Goal: Find specific page/section: Find specific page/section

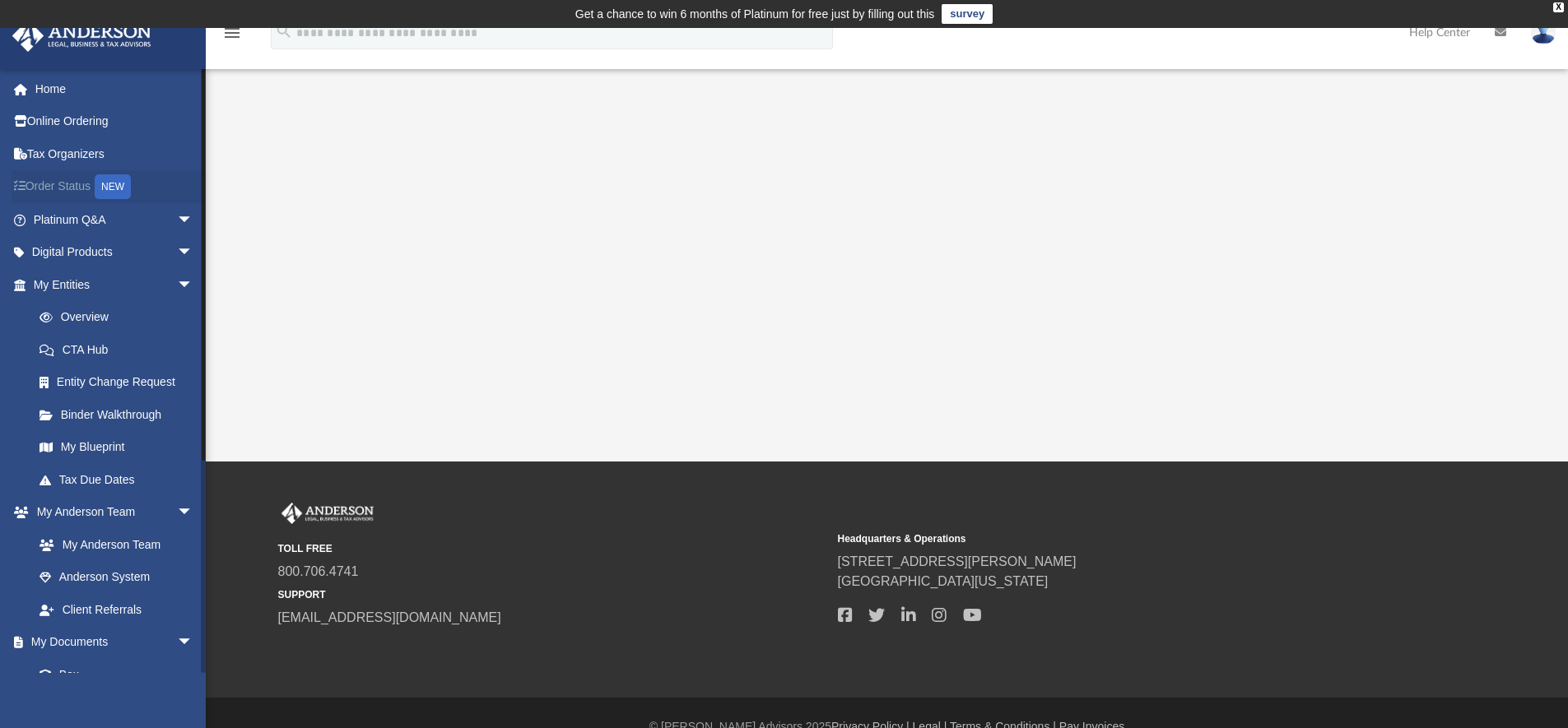
click at [56, 190] on link "Order Status NEW" at bounding box center [114, 187] width 206 height 34
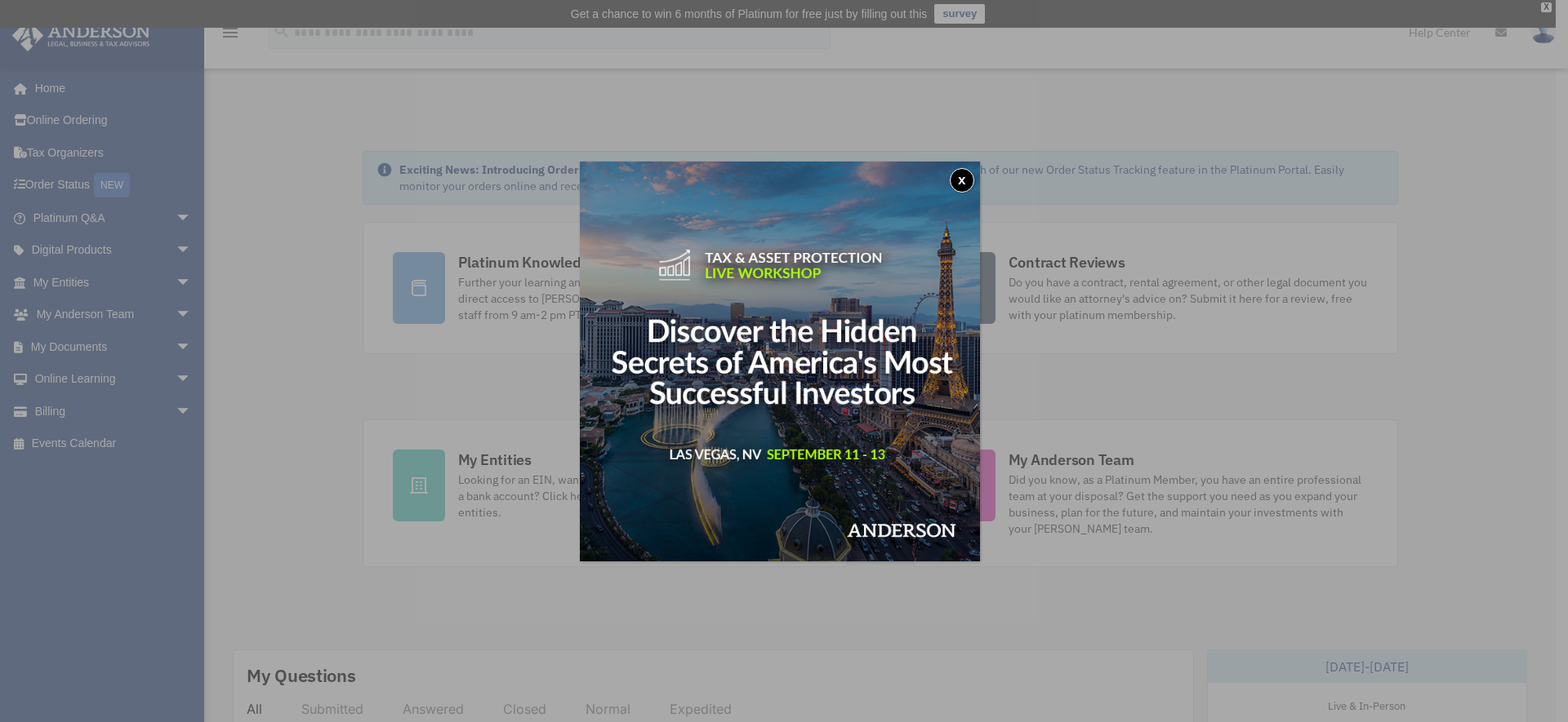
click at [965, 181] on button "x" at bounding box center [962, 180] width 25 height 25
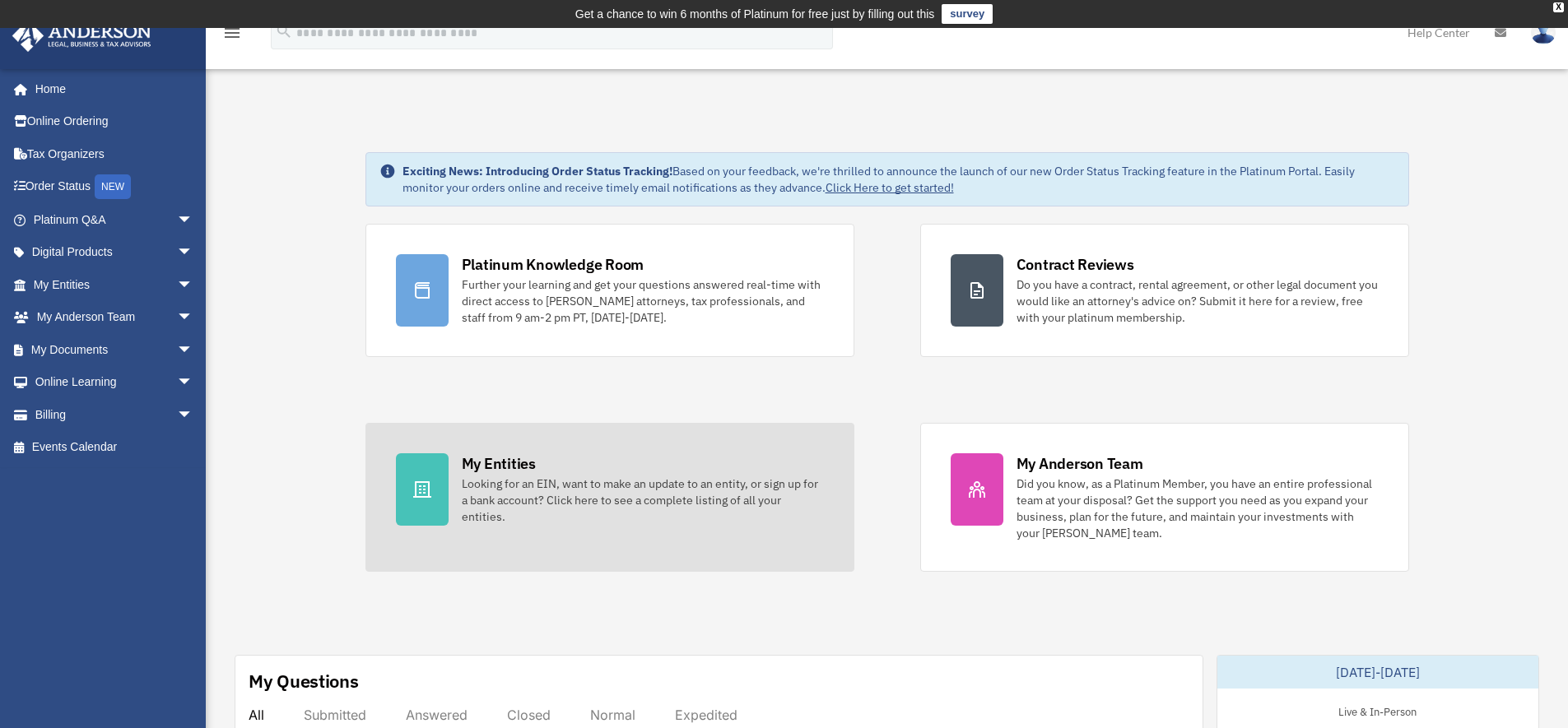
click at [585, 498] on div "Looking for an EIN, want to make an update to an entity, or sign up for a bank …" at bounding box center [642, 500] width 362 height 50
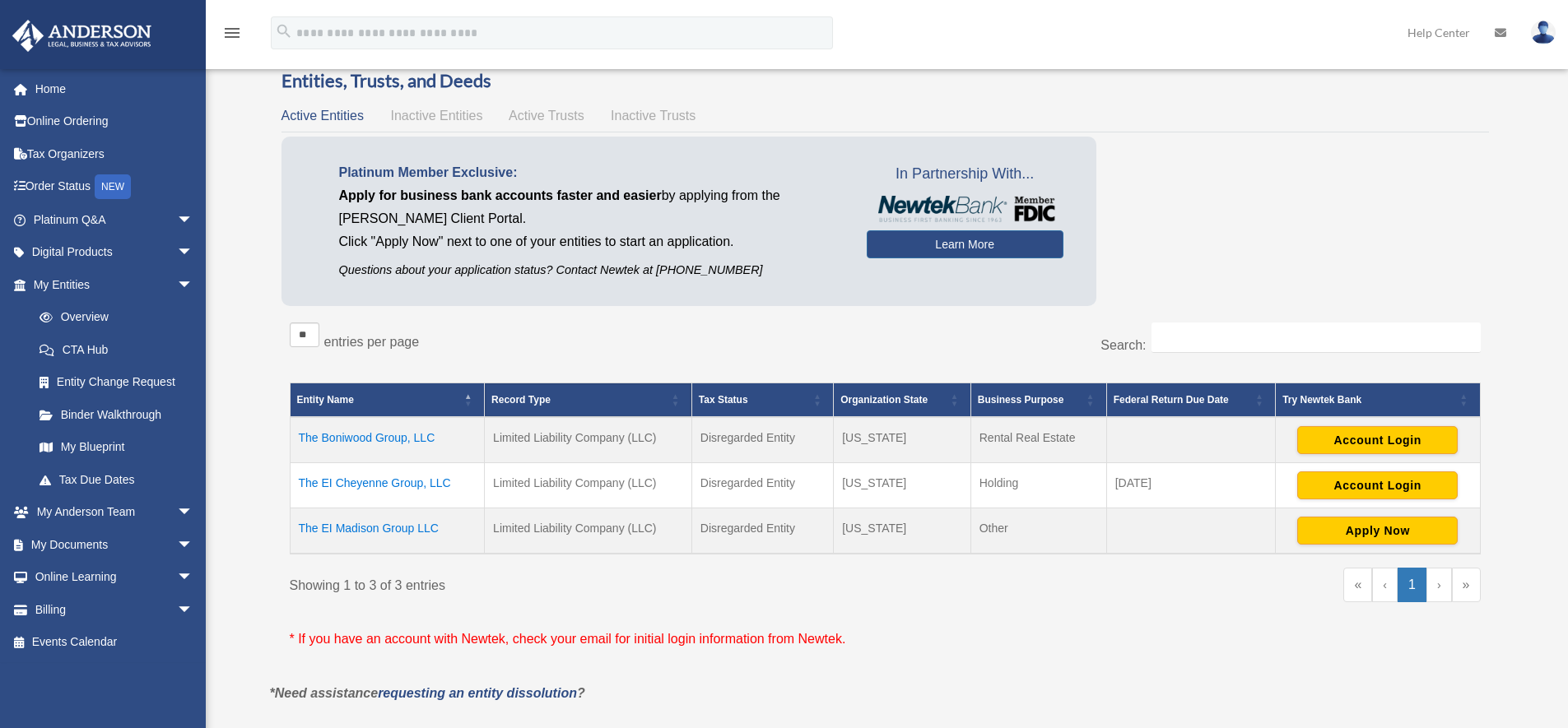
scroll to position [84, 0]
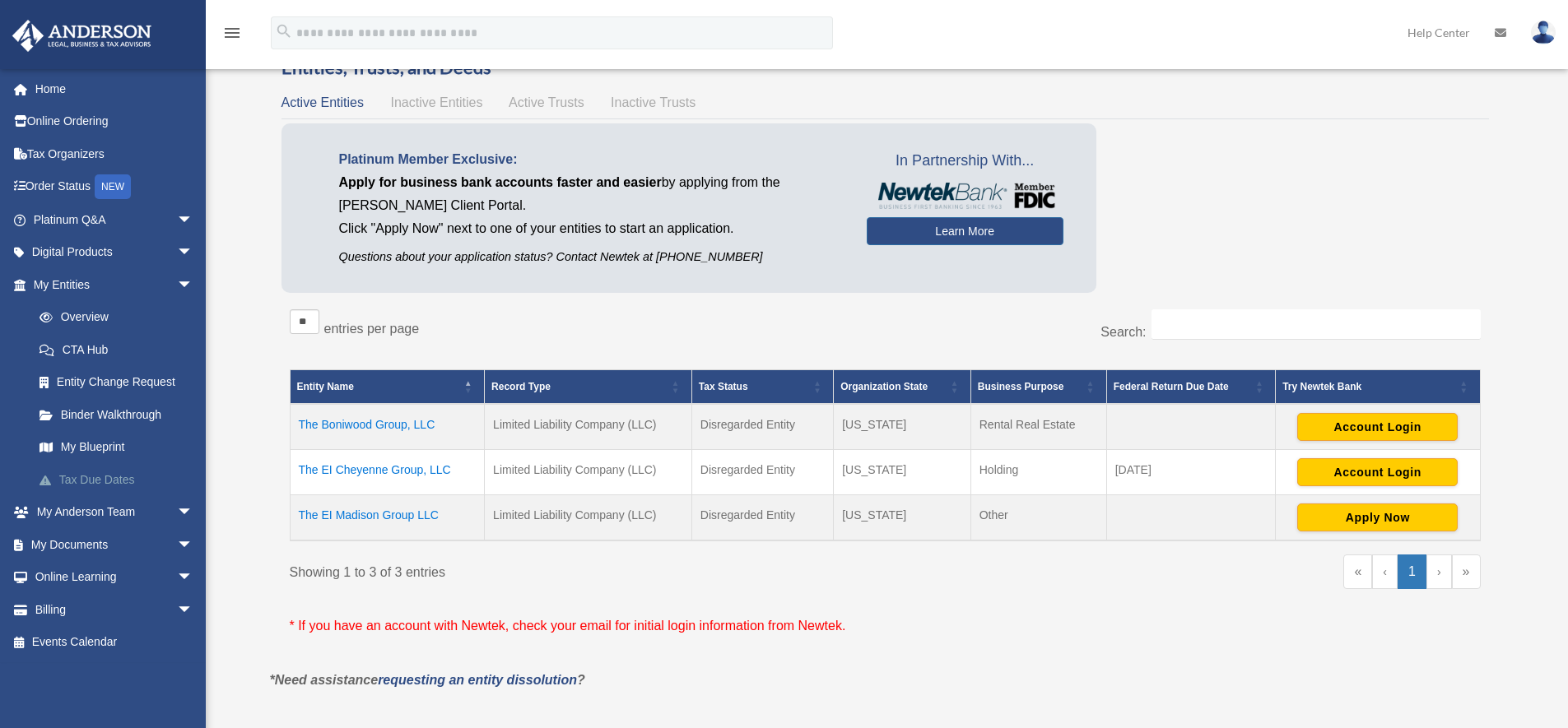
click at [93, 479] on link "Tax Due Dates" at bounding box center [120, 479] width 195 height 33
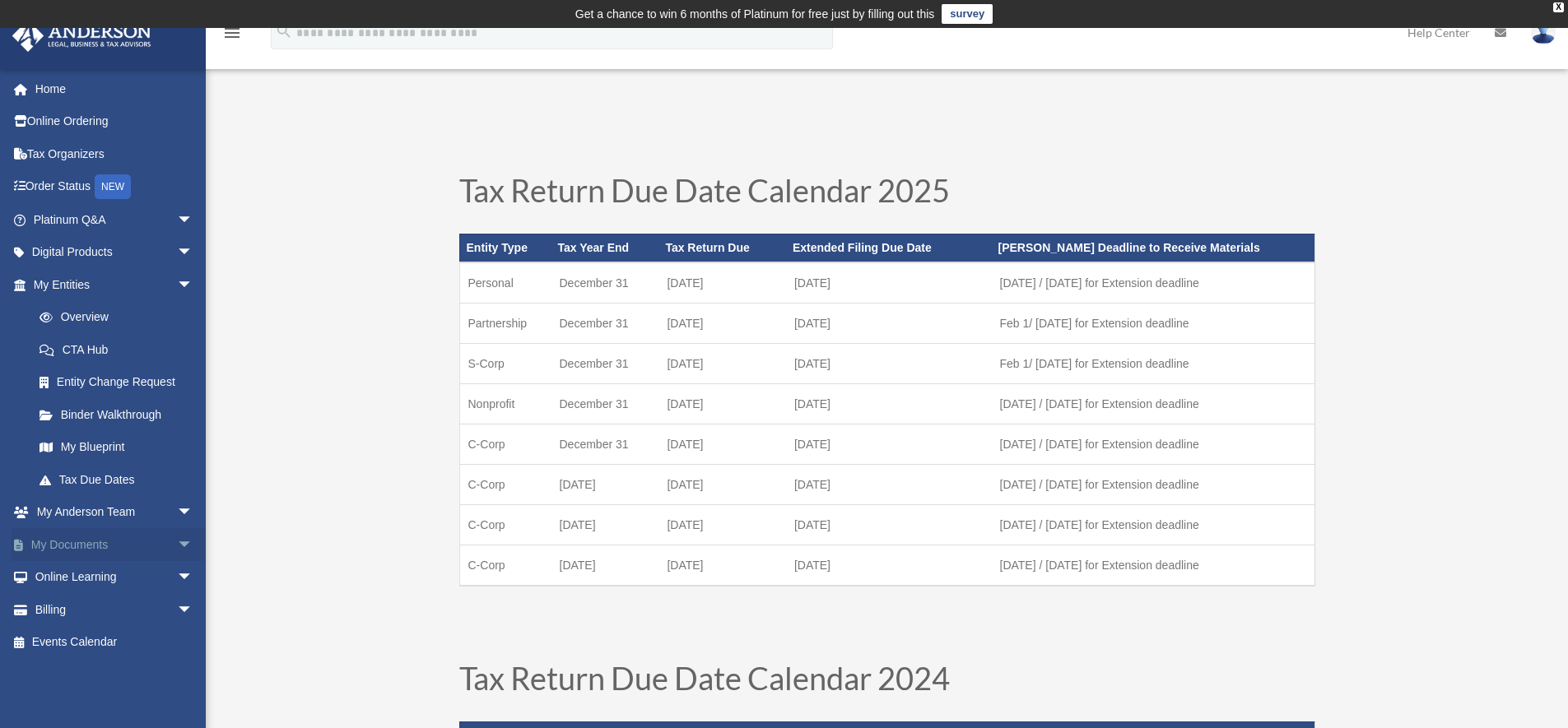
click at [134, 546] on link "My Documents arrow_drop_down" at bounding box center [114, 545] width 206 height 33
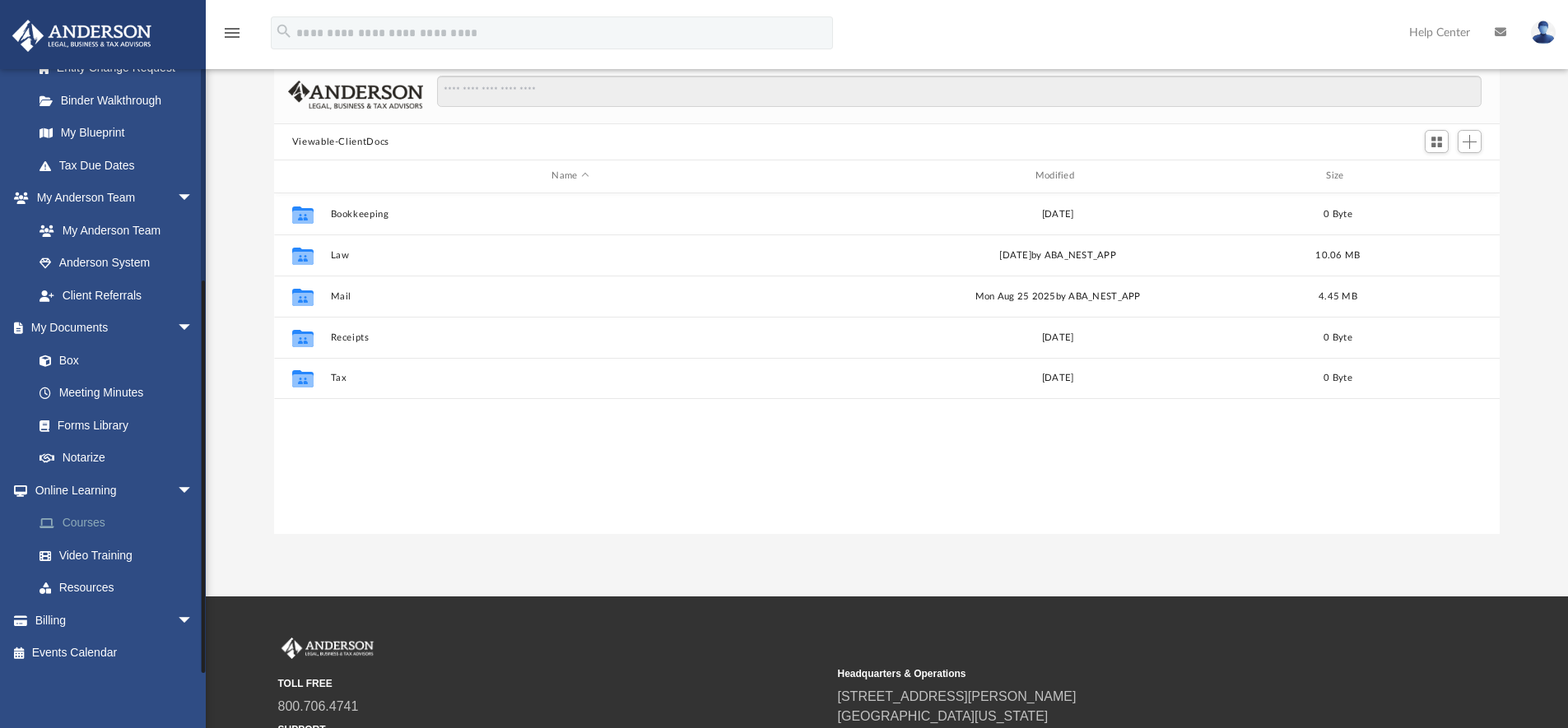
scroll to position [143, 0]
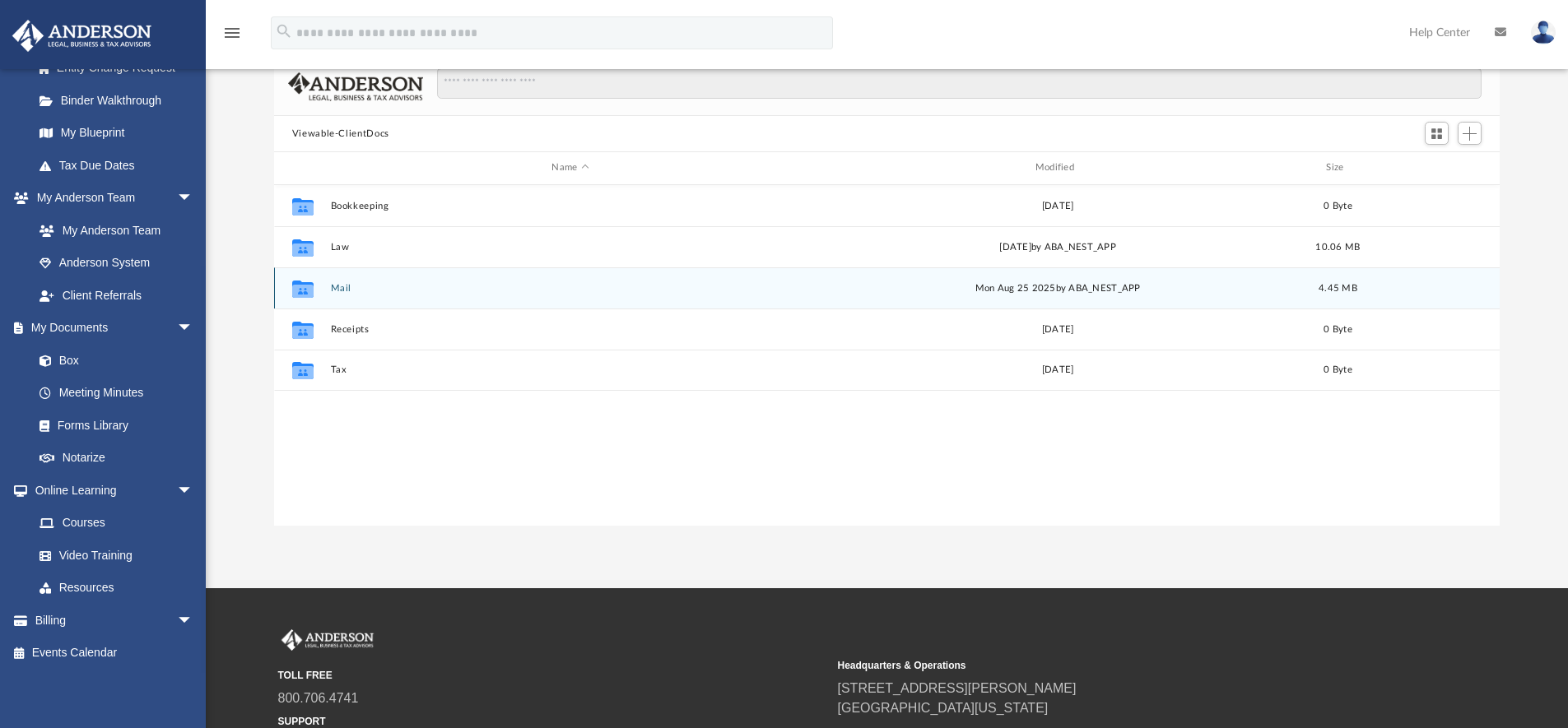
click at [337, 295] on div "Collaborated Folder Mail [DATE] by ABA_NEST_APP 4.45 MB" at bounding box center [887, 288] width 1226 height 41
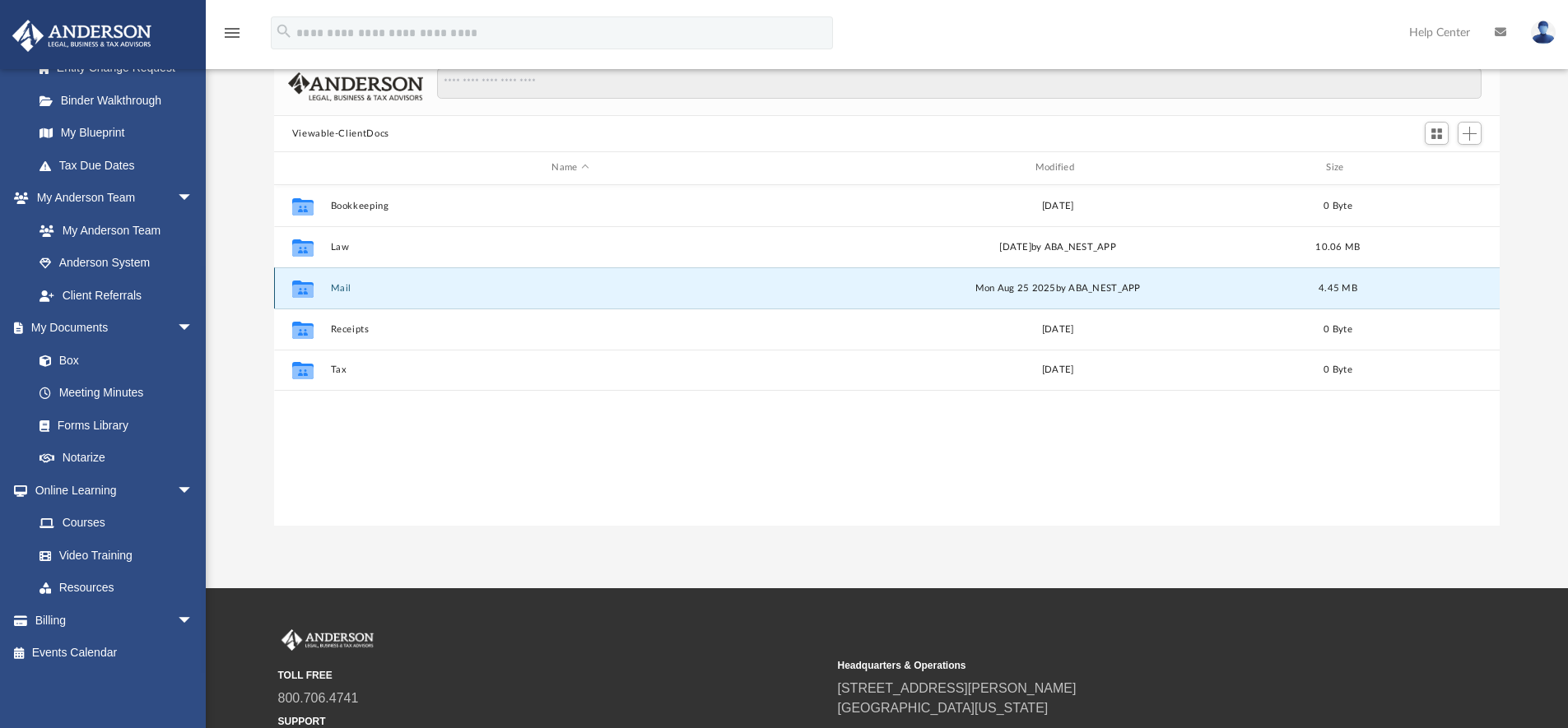
click at [335, 285] on button "Mail" at bounding box center [571, 289] width 480 height 11
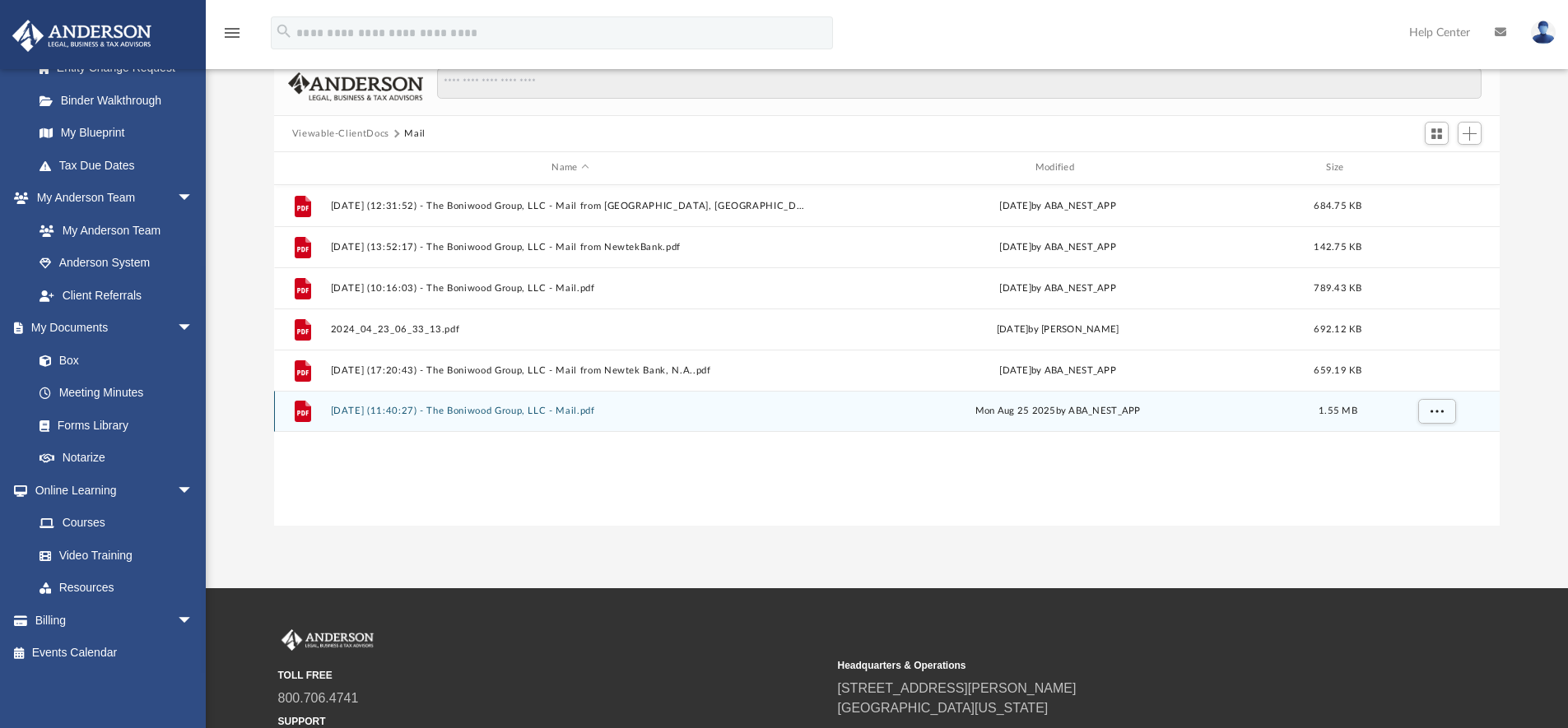
click at [424, 410] on button "[DATE] (11:40:27) - The Boniwood Group, LLC - Mail.pdf" at bounding box center [571, 411] width 480 height 11
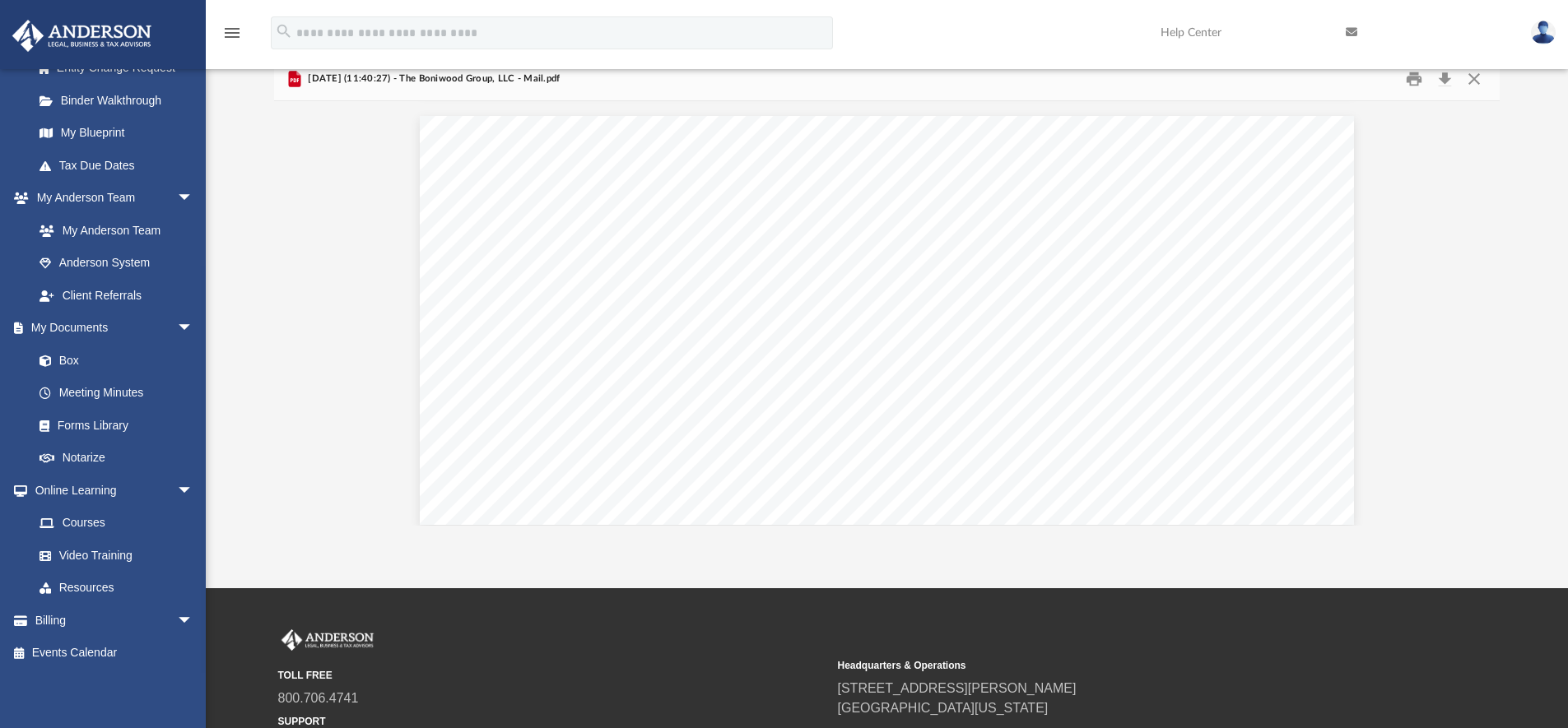
scroll to position [4389, 0]
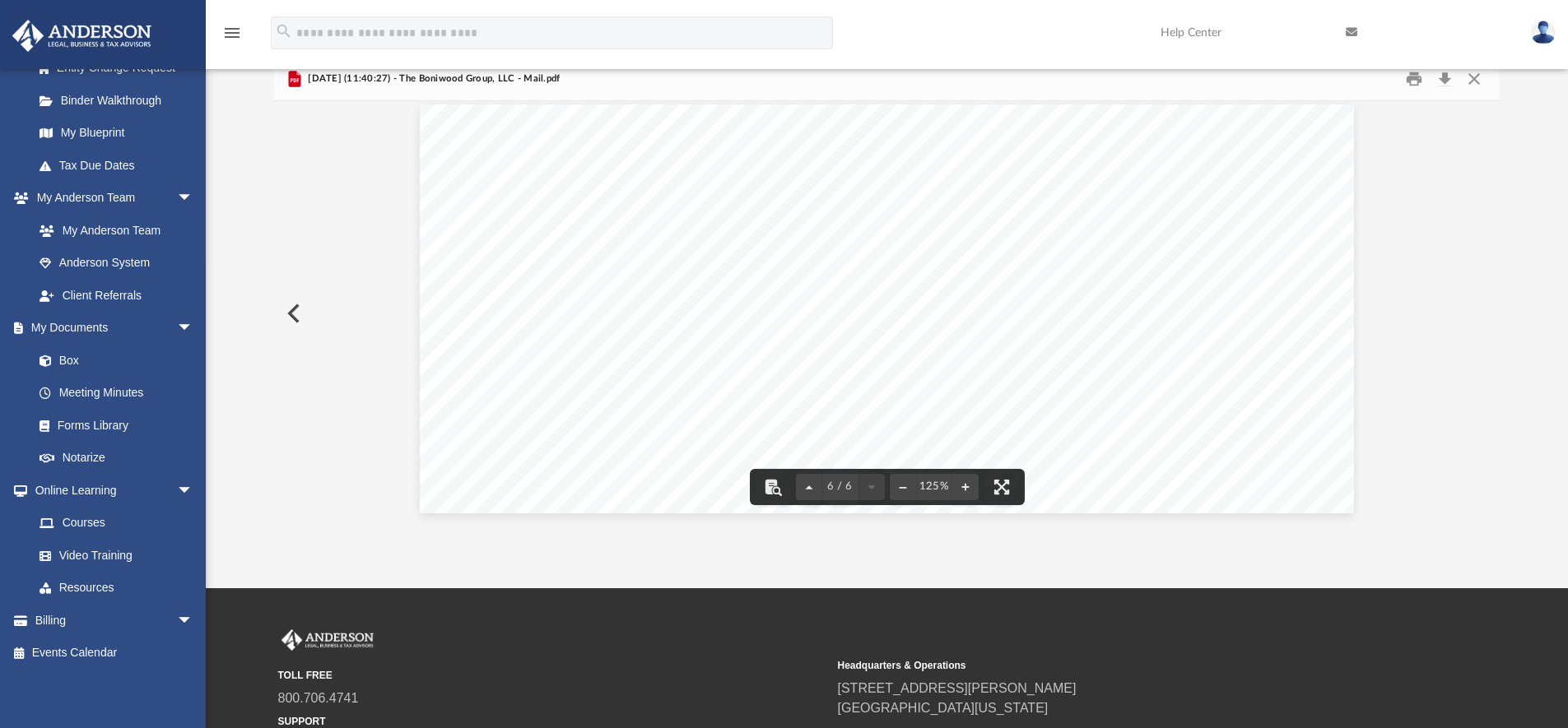
click at [291, 315] on button "Preview" at bounding box center [291, 314] width 36 height 46
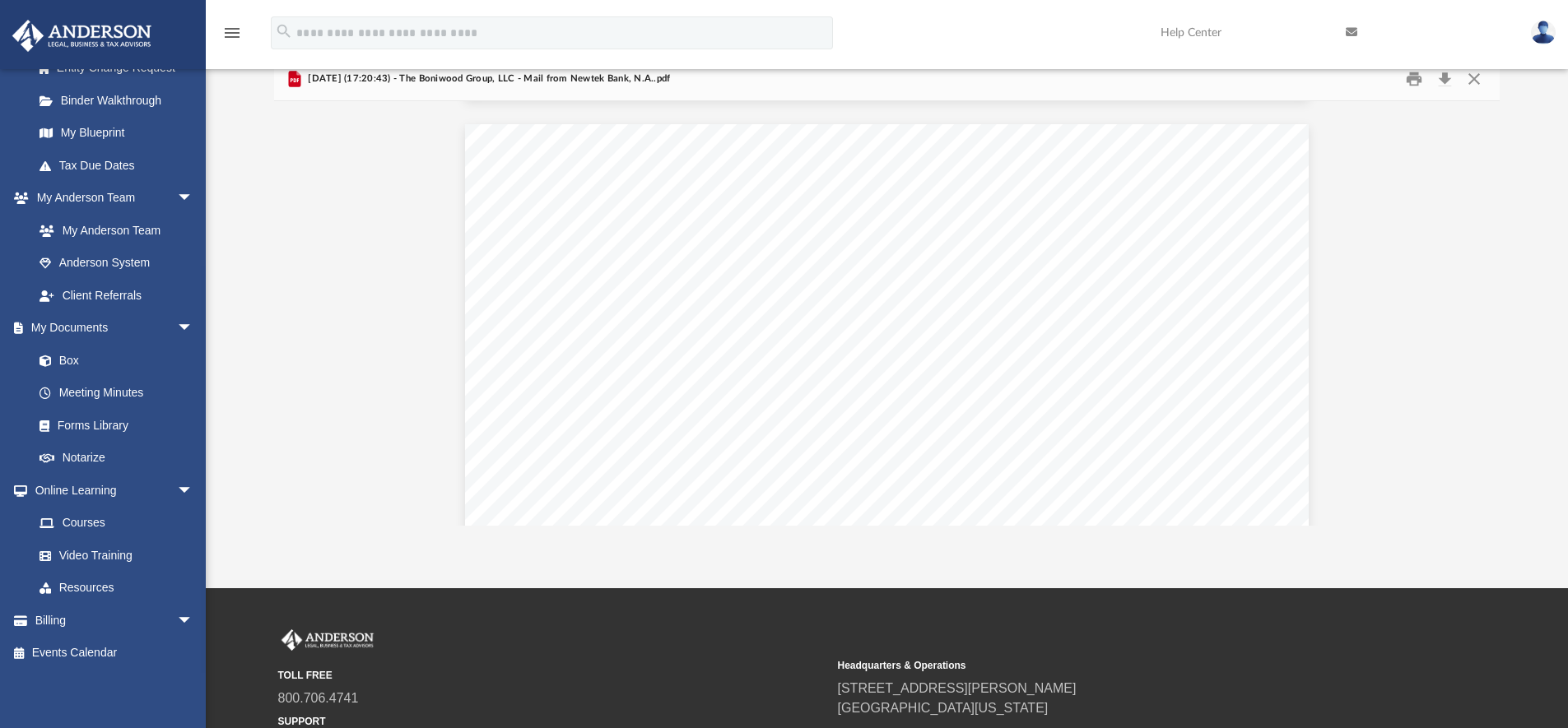
scroll to position [307, 0]
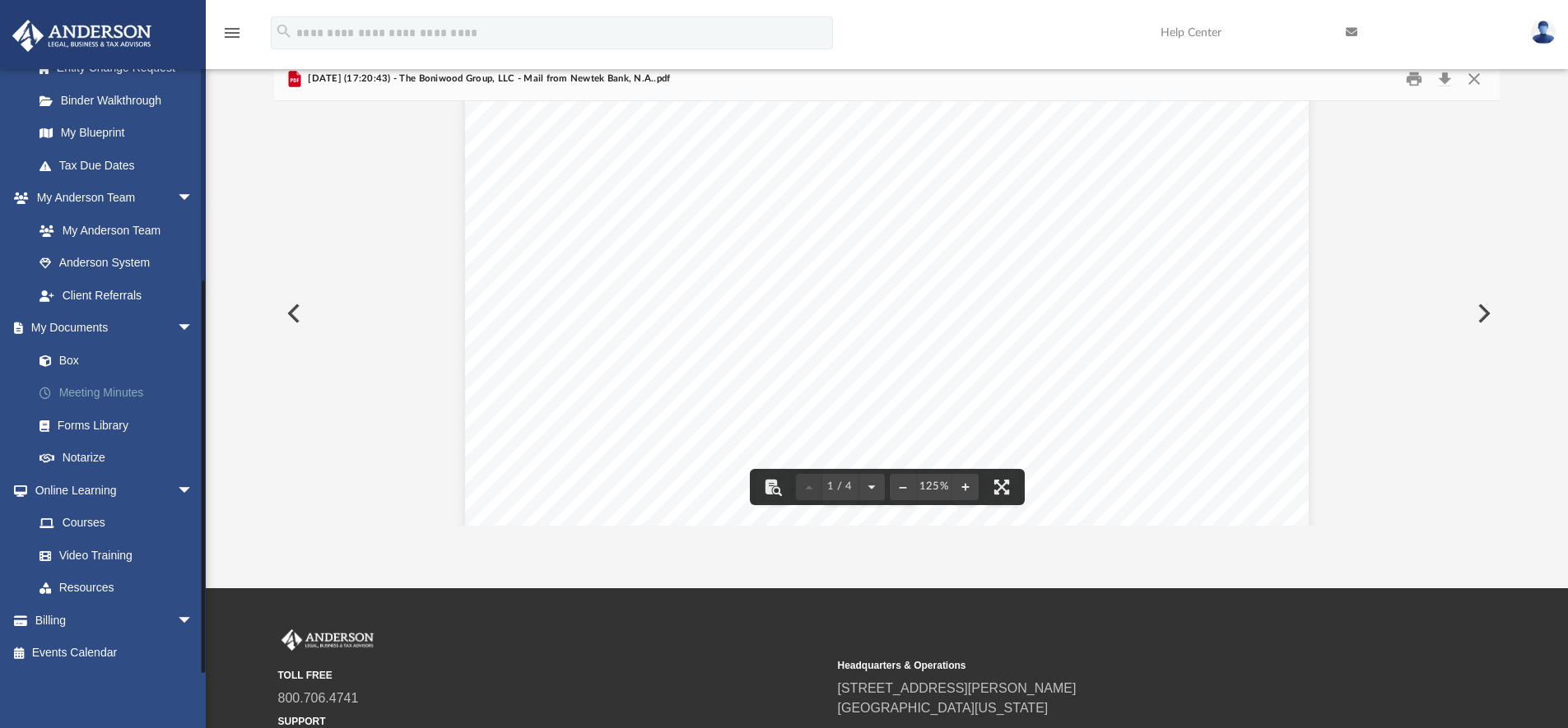
click at [124, 391] on link "Meeting Minutes" at bounding box center [120, 393] width 195 height 33
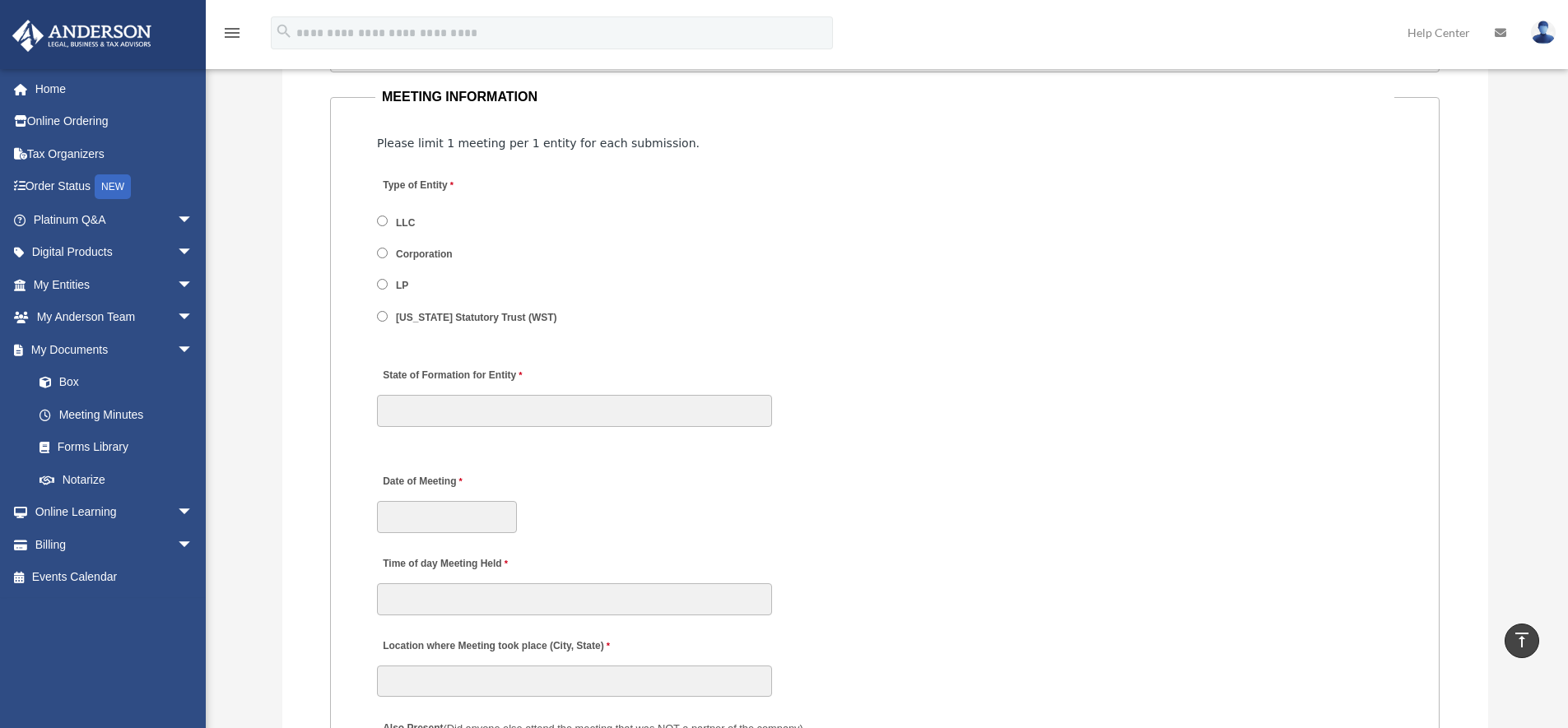
scroll to position [2353, 0]
